Goal: Task Accomplishment & Management: Manage account settings

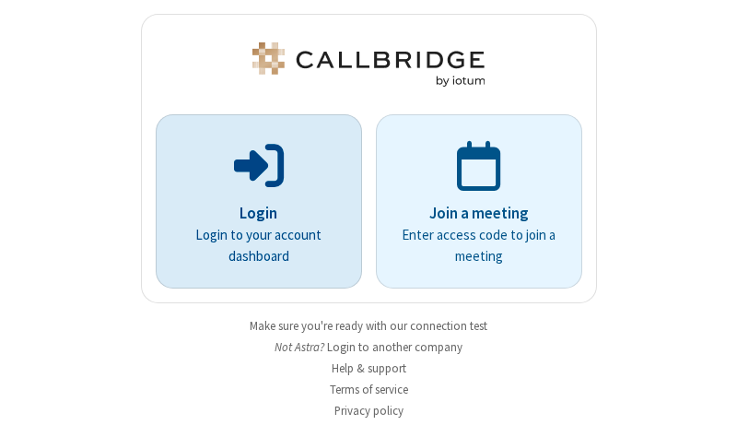
click at [252, 213] on p "Login" at bounding box center [259, 214] width 155 height 24
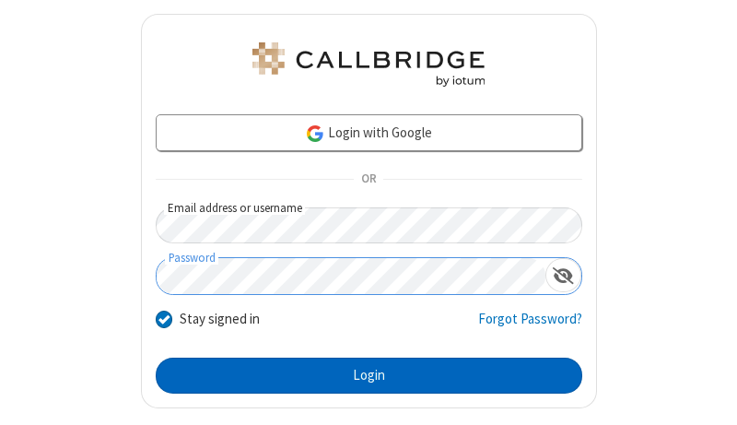
click at [361, 375] on button "Login" at bounding box center [369, 375] width 427 height 37
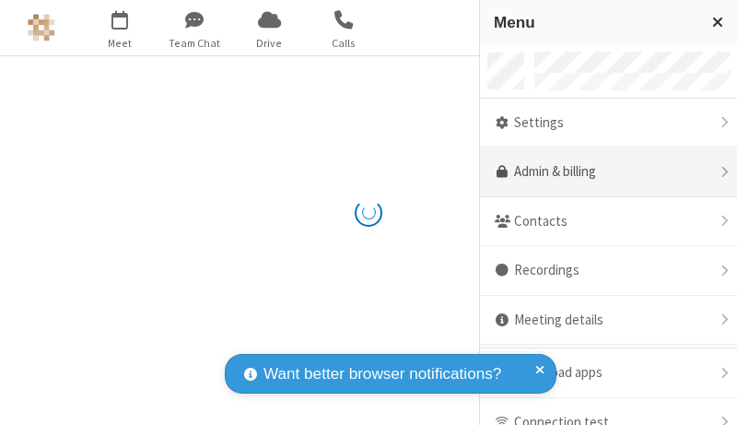
click at [602, 172] on link "Admin & billing" at bounding box center [608, 172] width 257 height 50
